Goal: Task Accomplishment & Management: Manage account settings

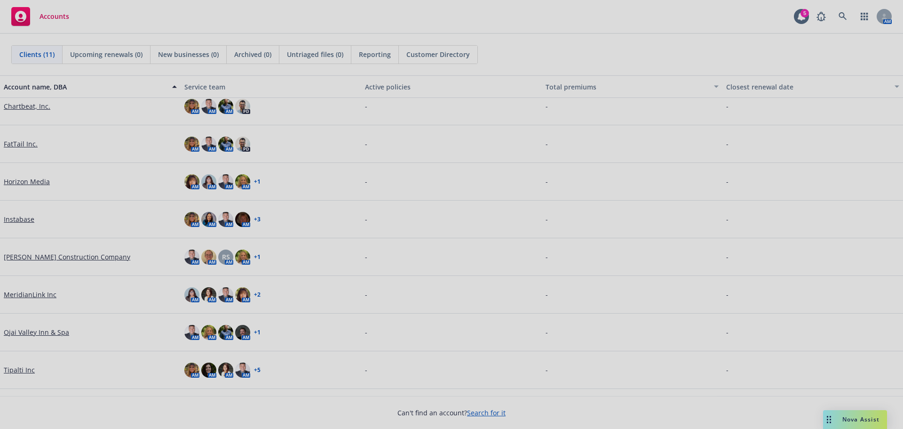
scroll to position [69, 0]
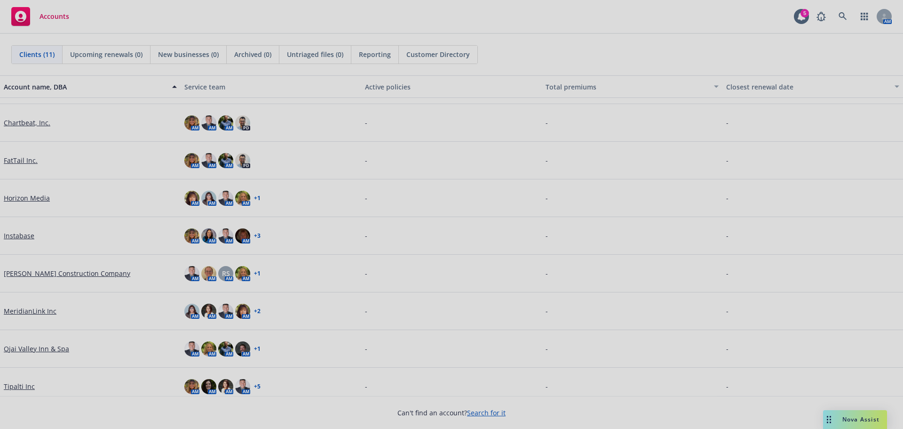
click at [29, 197] on div at bounding box center [451, 214] width 903 height 429
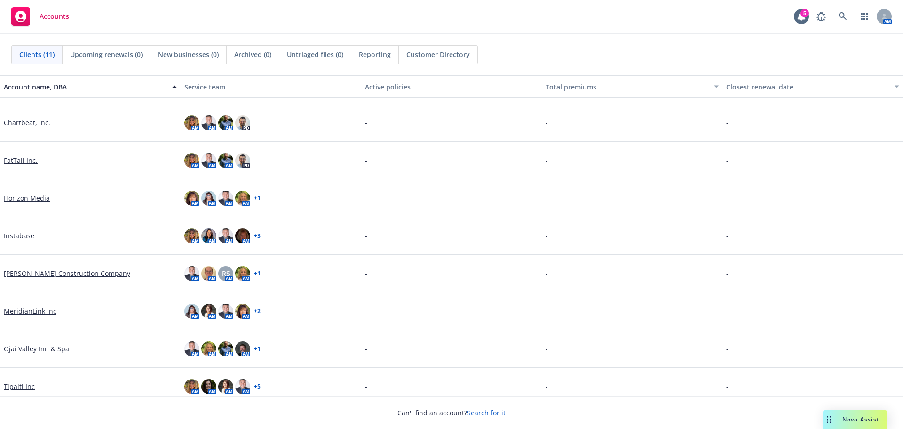
click at [25, 197] on link "Horizon Media" at bounding box center [27, 198] width 46 height 10
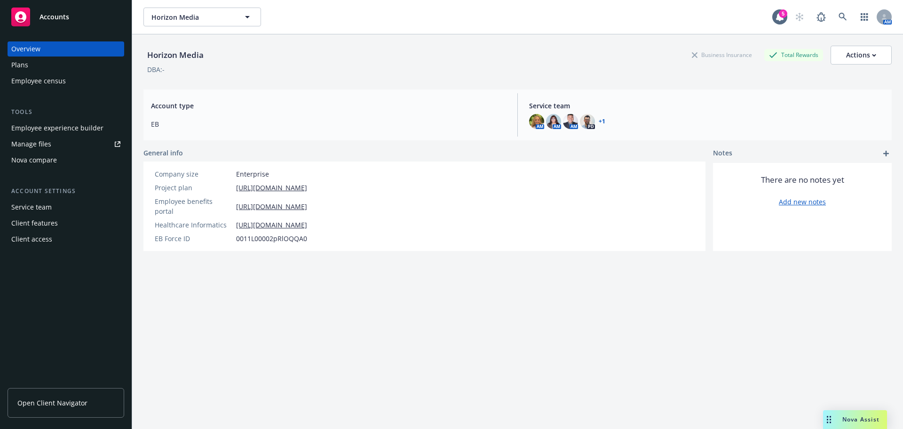
click at [77, 126] on div "Employee experience builder" at bounding box center [57, 127] width 92 height 15
click at [675, 290] on div "Horizon Media Business Insurance Total Rewards Actions DBA: - Account type EB S…" at bounding box center [517, 242] width 748 height 417
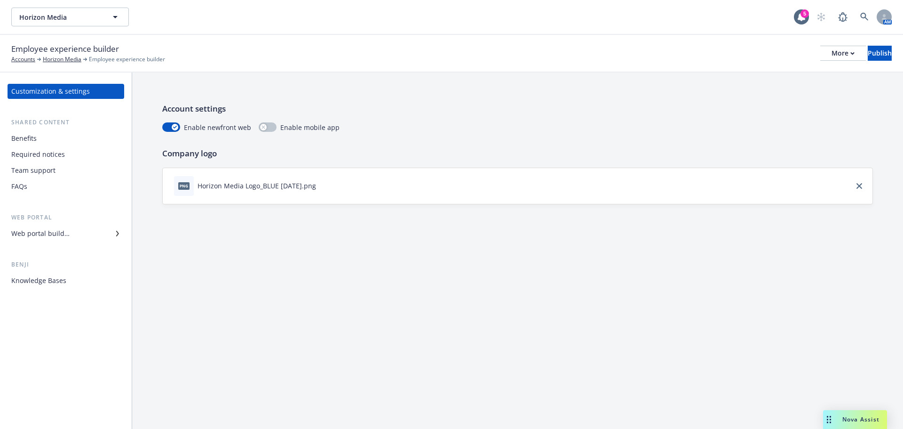
click at [44, 143] on div "Benefits" at bounding box center [65, 138] width 109 height 15
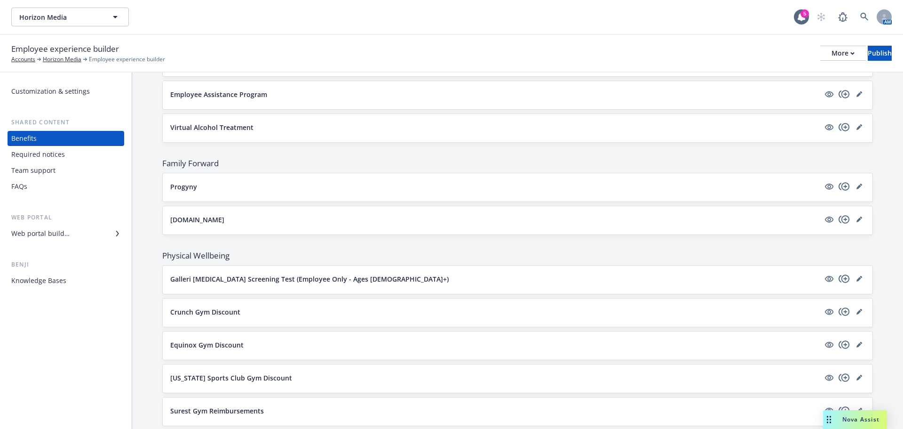
scroll to position [1270, 0]
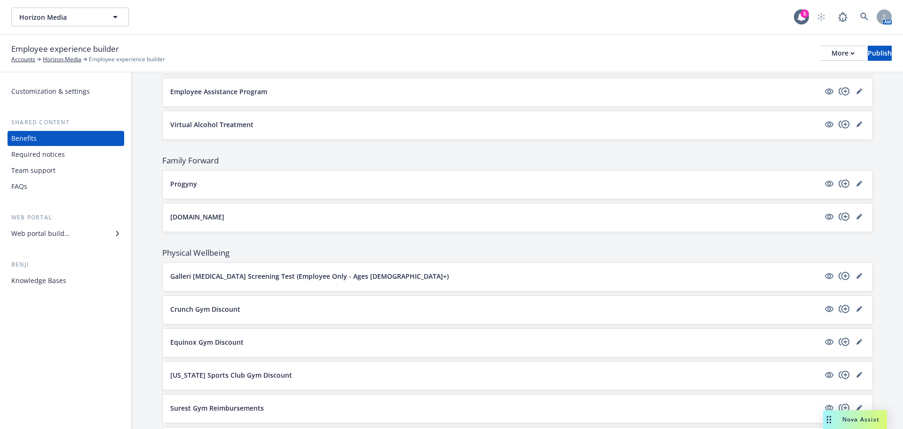
click at [530, 203] on div "Care.com" at bounding box center [517, 217] width 711 height 29
click at [857, 217] on icon "editPencil" at bounding box center [859, 216] width 5 height 5
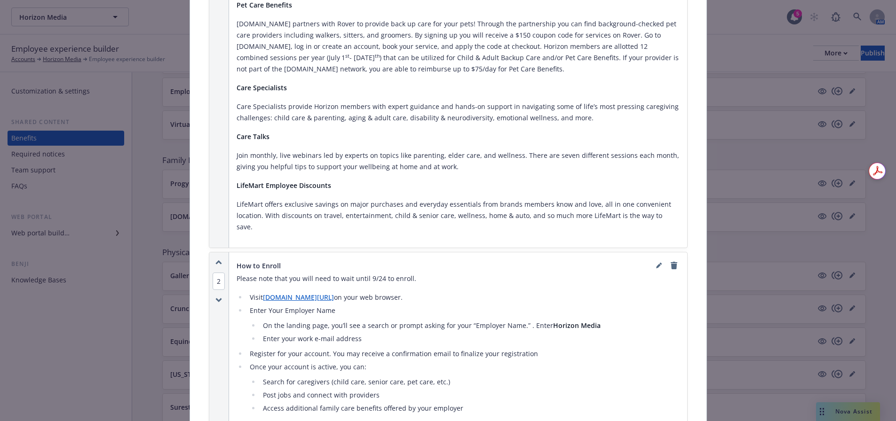
scroll to position [687, 0]
click at [375, 273] on p "Please note that you will need to wait until 9/24 to enroll." at bounding box center [458, 278] width 443 height 11
click at [653, 260] on link "editPencil" at bounding box center [658, 265] width 11 height 11
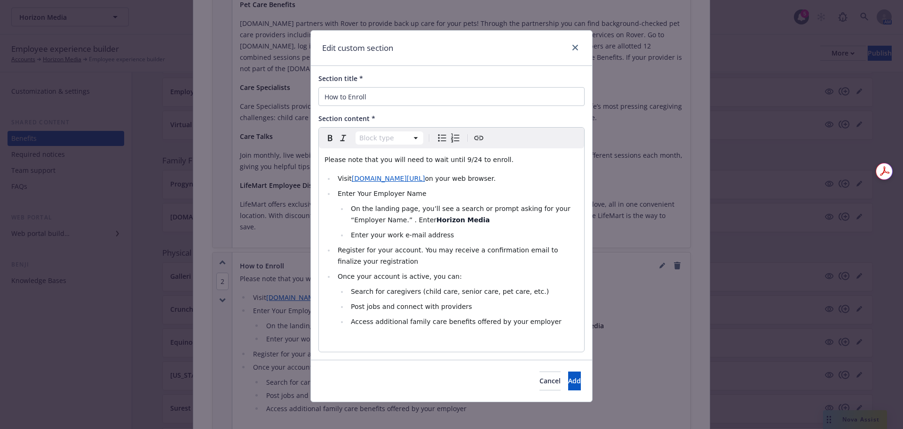
click at [460, 158] on span "Please note that you will need to wait until 9/24 to enroll." at bounding box center [419, 160] width 189 height 8
drag, startPoint x: 508, startPoint y: 162, endPoint x: 321, endPoint y: 152, distance: 187.0
click at [321, 153] on div "Please note that you will need to wait until 9/29 to enroll. Visit www.care.com…" at bounding box center [451, 249] width 265 height 203
click at [326, 142] on icon "Bold" at bounding box center [330, 137] width 11 height 11
click at [568, 380] on span "Add" at bounding box center [574, 380] width 13 height 9
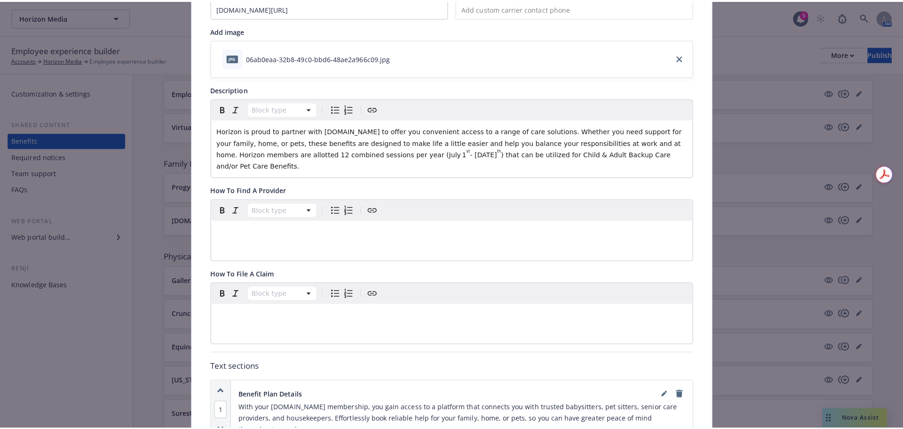
scroll to position [0, 0]
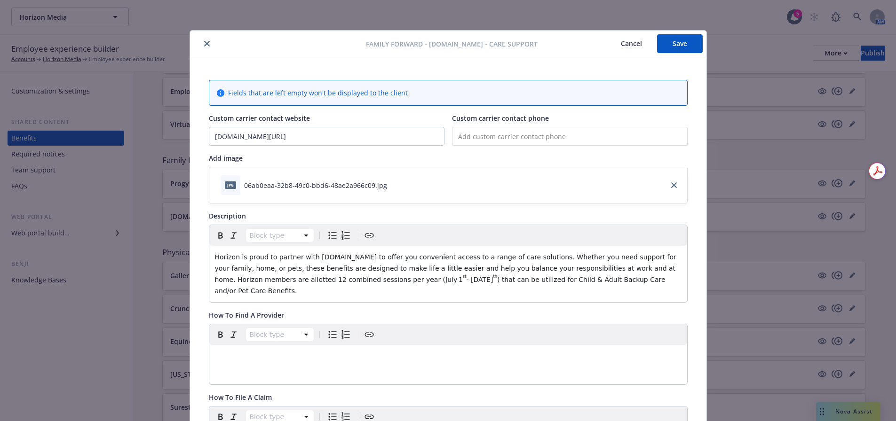
click at [673, 39] on button "Save" at bounding box center [680, 43] width 46 height 19
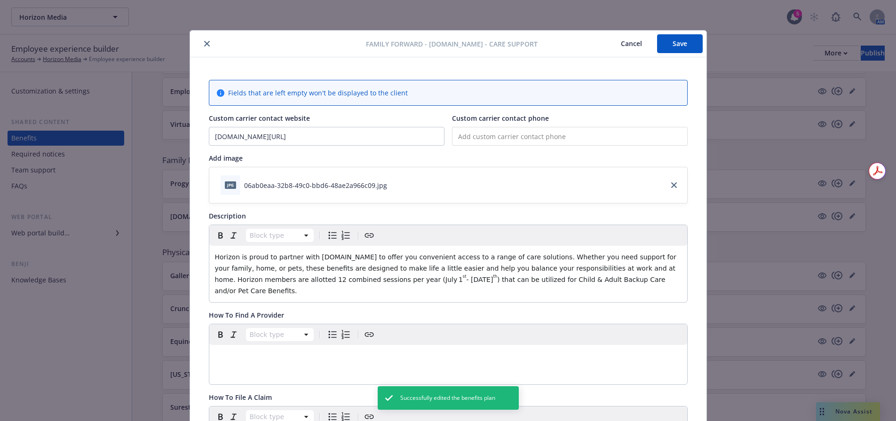
click at [204, 42] on icon "close" at bounding box center [207, 44] width 6 height 6
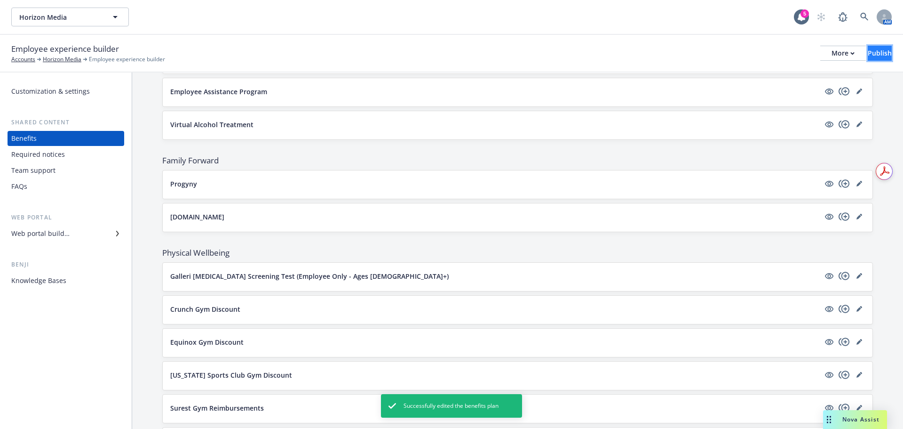
click at [868, 53] on div "Publish" at bounding box center [880, 53] width 24 height 14
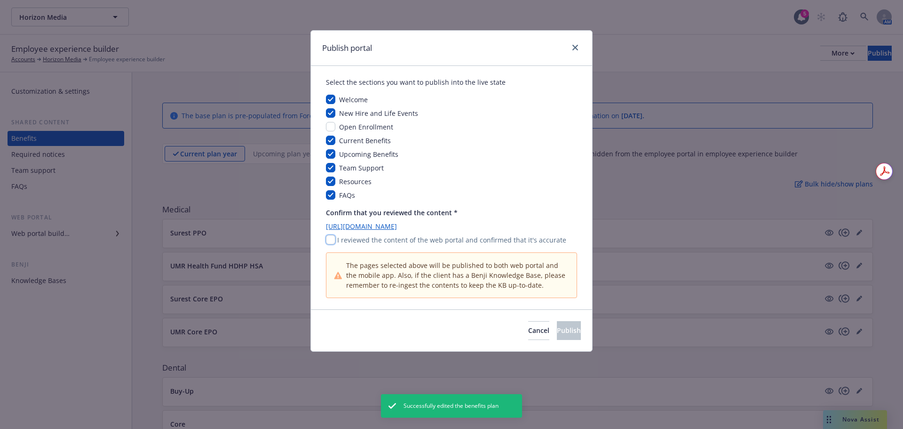
click at [332, 239] on input "checkbox" at bounding box center [330, 239] width 9 height 9
checkbox input "true"
drag, startPoint x: 549, startPoint y: 326, endPoint x: 469, endPoint y: 228, distance: 126.6
click at [469, 228] on div "Publish portal Select the sections you want to publish into the live state Welc…" at bounding box center [451, 190] width 282 height 321
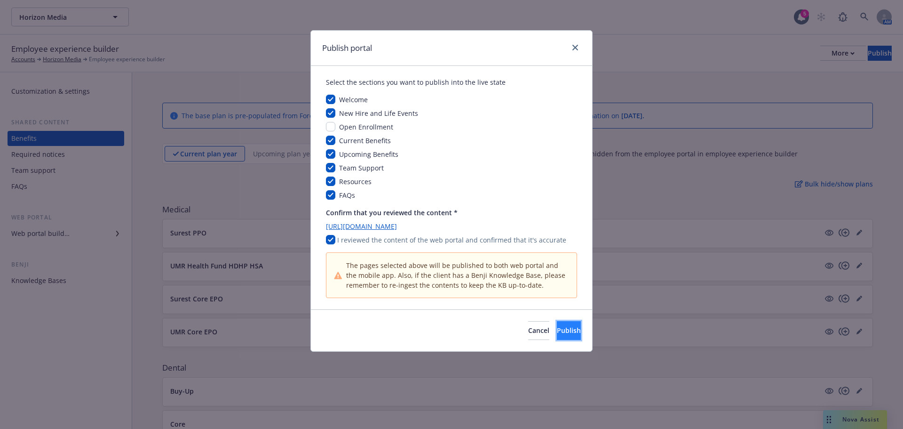
click at [562, 331] on span "Publish" at bounding box center [569, 330] width 24 height 9
